Goal: Find specific page/section: Find specific page/section

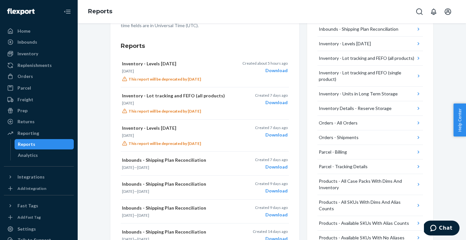
scroll to position [227, 0]
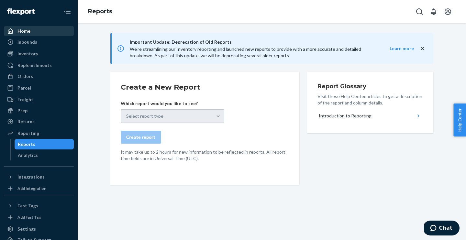
click at [24, 29] on div "Home" at bounding box center [23, 31] width 13 height 6
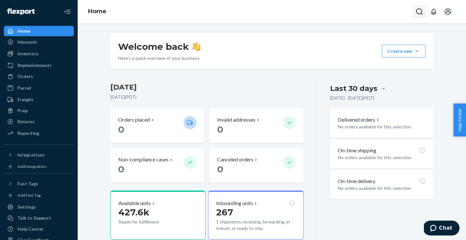
click at [418, 11] on icon "Open Search Box" at bounding box center [419, 12] width 8 height 8
click at [358, 16] on div at bounding box center [373, 11] width 103 height 13
click at [358, 13] on input "Search Input" at bounding box center [371, 11] width 80 height 6
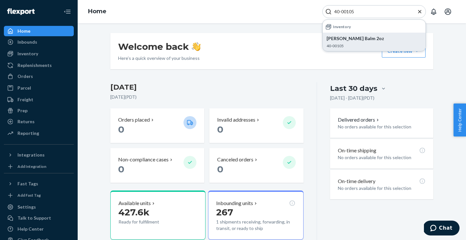
type input "40-00105"
click at [350, 41] on p "[PERSON_NAME] Balm 2oz" at bounding box center [373, 38] width 95 height 6
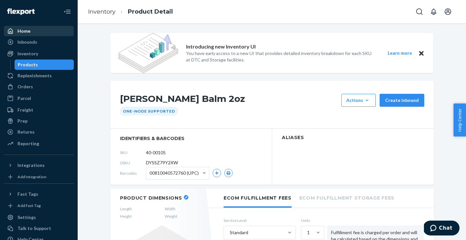
click at [26, 32] on div "Home" at bounding box center [23, 31] width 13 height 6
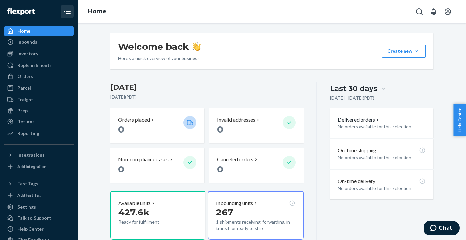
click at [68, 11] on icon "Close Navigation" at bounding box center [68, 12] width 5 height 4
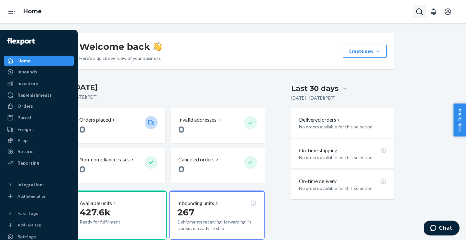
click at [420, 10] on icon "Open Search Box" at bounding box center [419, 12] width 8 height 8
